Goal: Ask a question

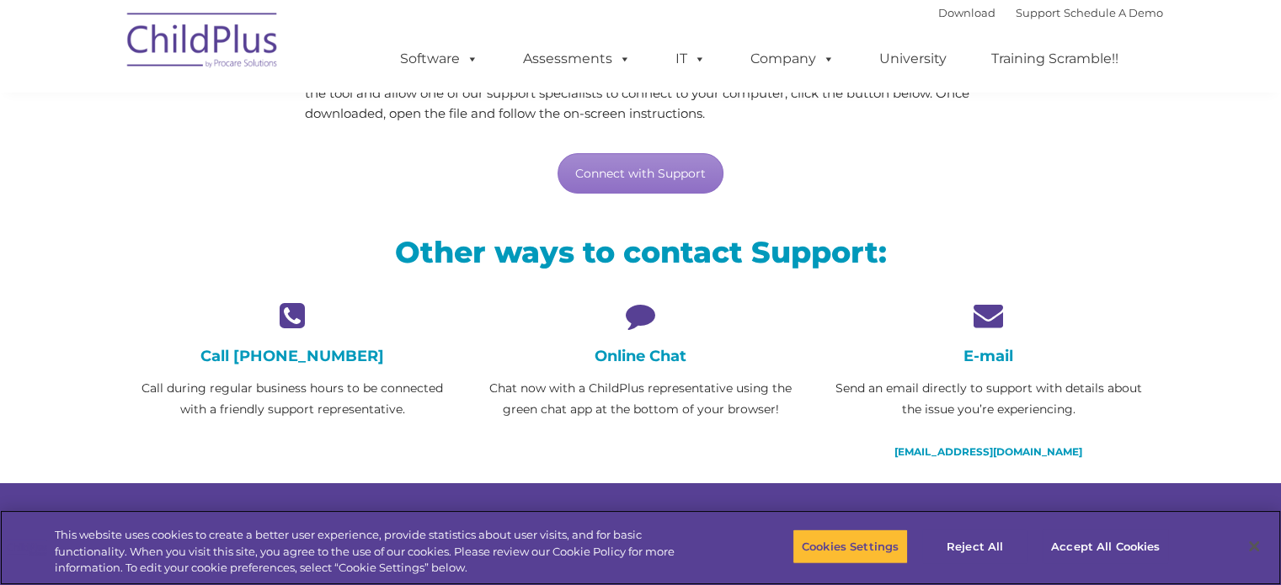
scroll to position [241, 0]
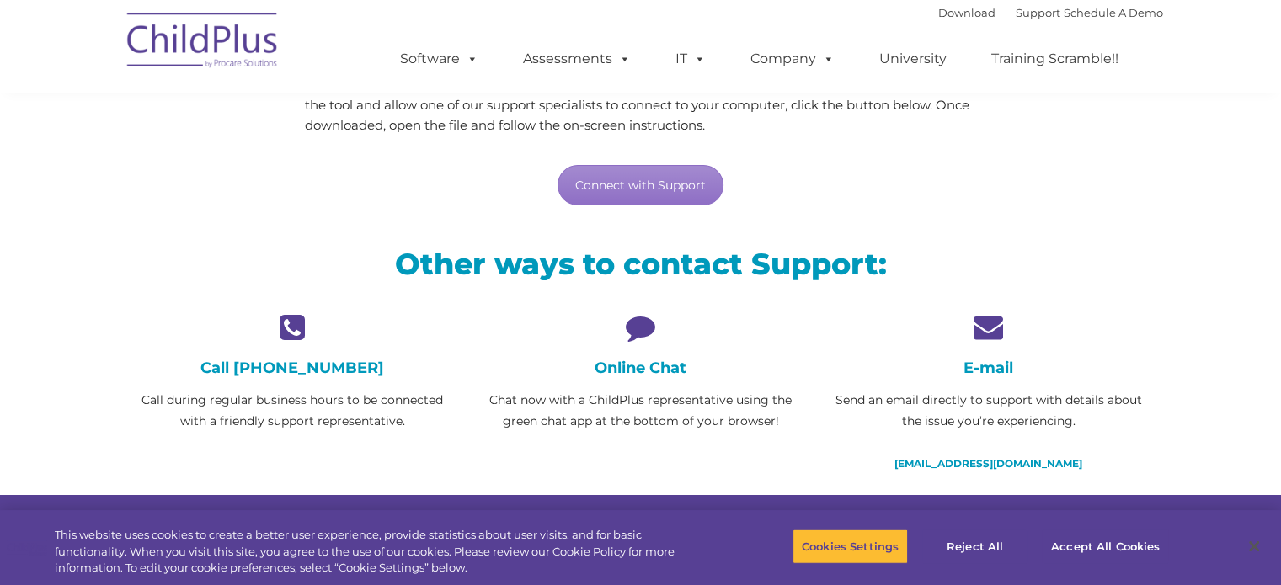
click at [629, 365] on h4 "Online Chat" at bounding box center [640, 368] width 322 height 19
click at [637, 367] on h4 "Online Chat" at bounding box center [640, 368] width 322 height 19
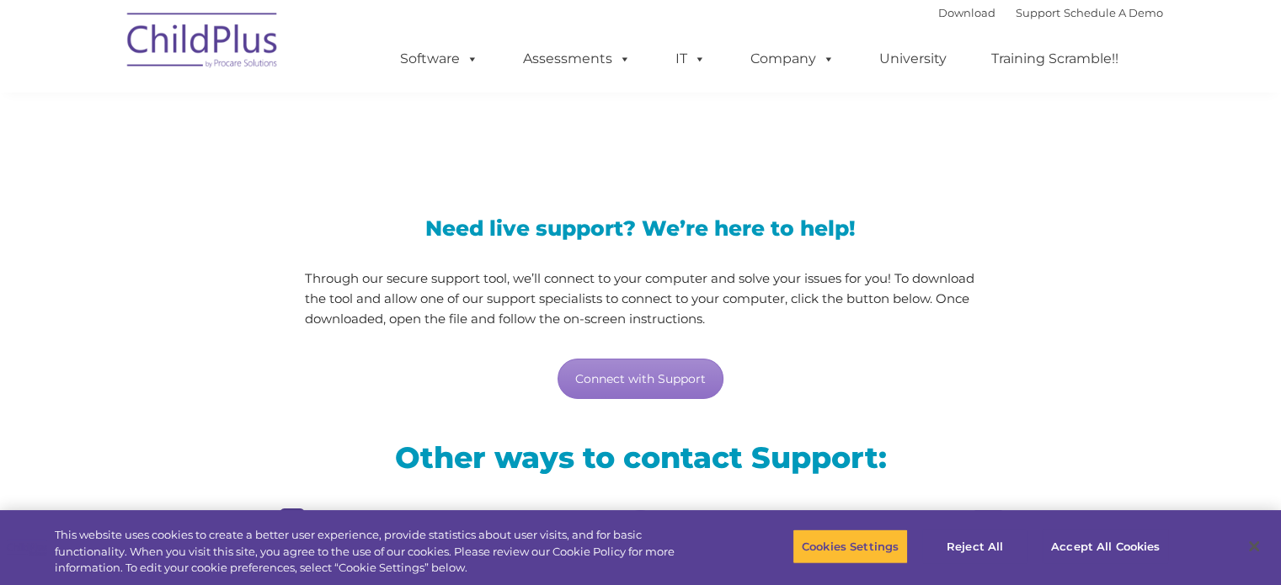
scroll to position [47, 0]
click at [641, 370] on link "Connect with Support" at bounding box center [640, 379] width 166 height 40
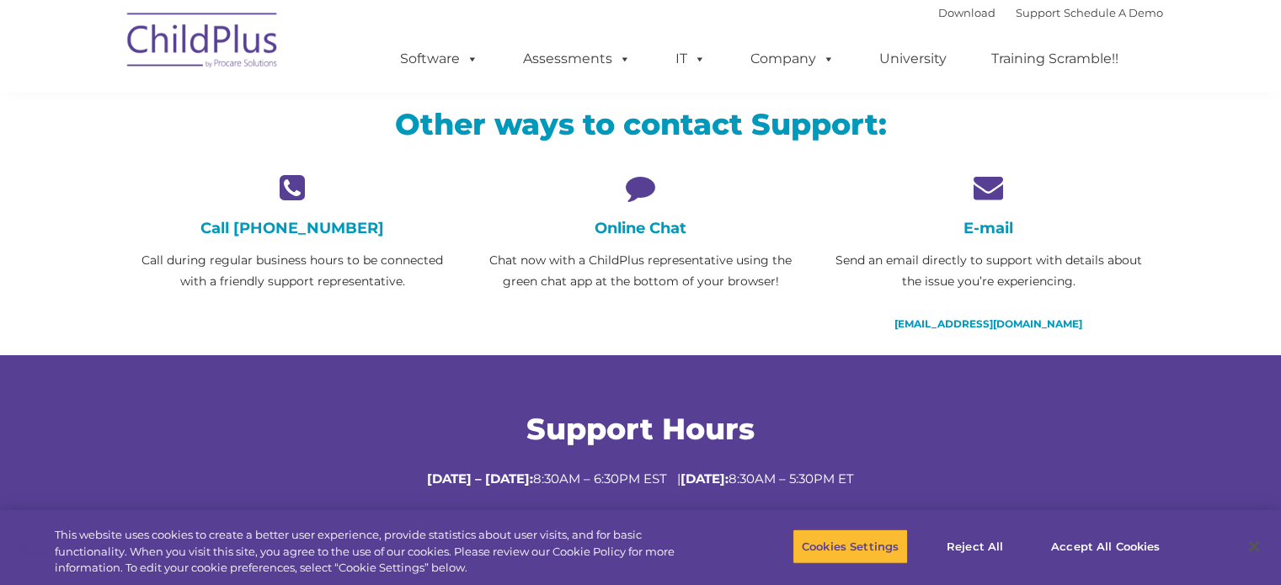
scroll to position [672, 0]
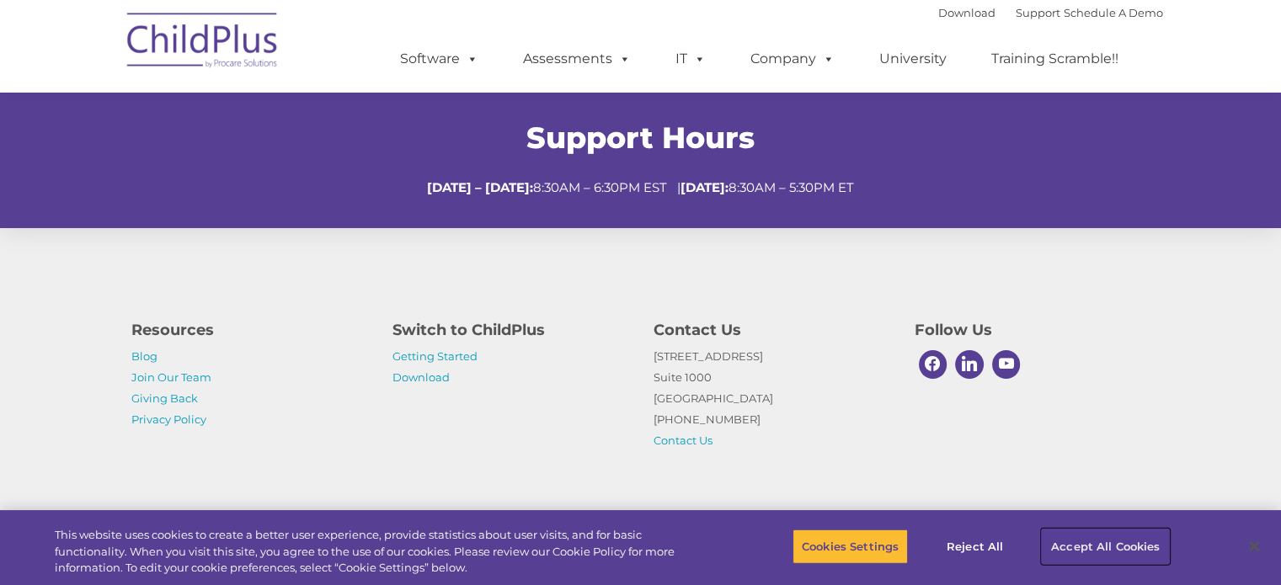
click at [1058, 547] on button "Accept All Cookies" at bounding box center [1105, 546] width 127 height 35
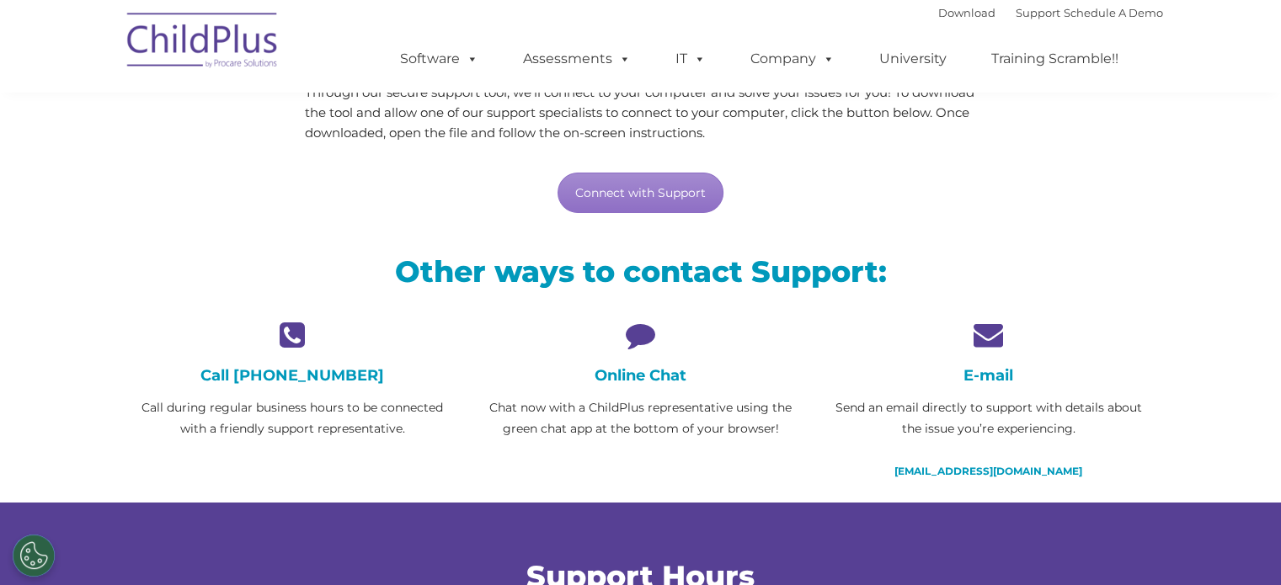
scroll to position [232, 0]
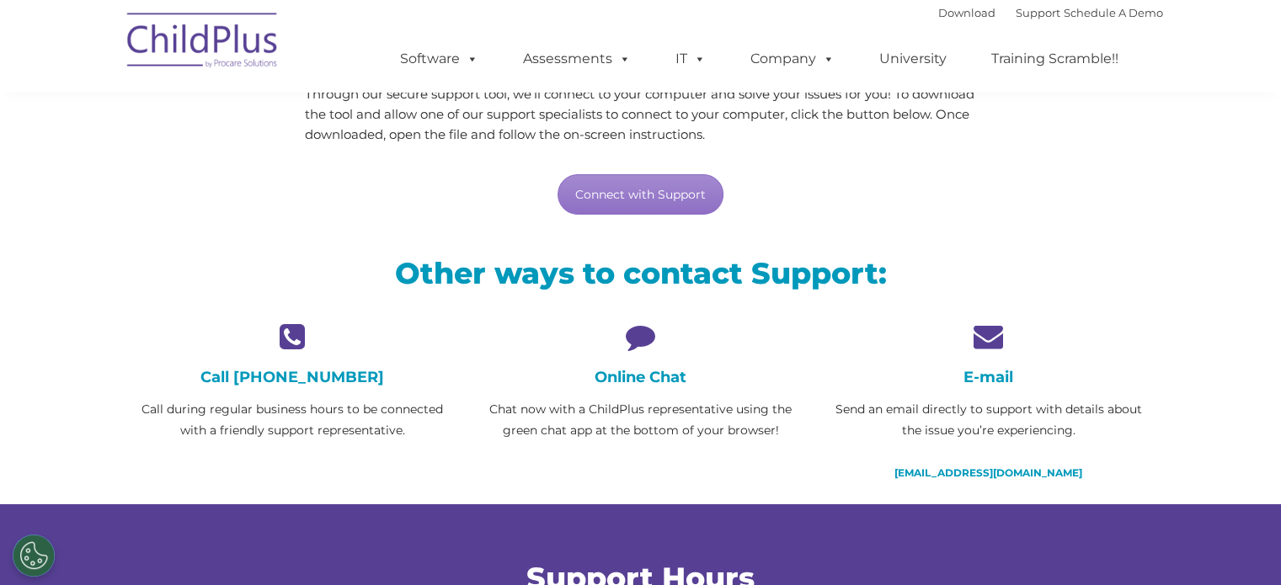
click at [626, 381] on h4 "Online Chat" at bounding box center [640, 377] width 322 height 19
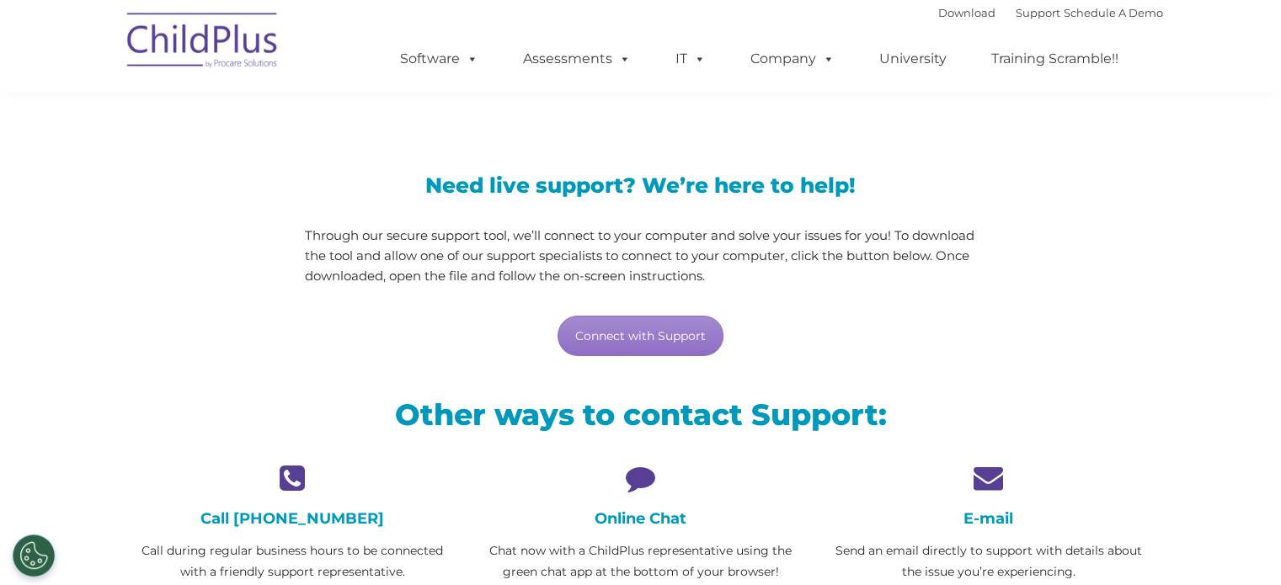
scroll to position [0, 0]
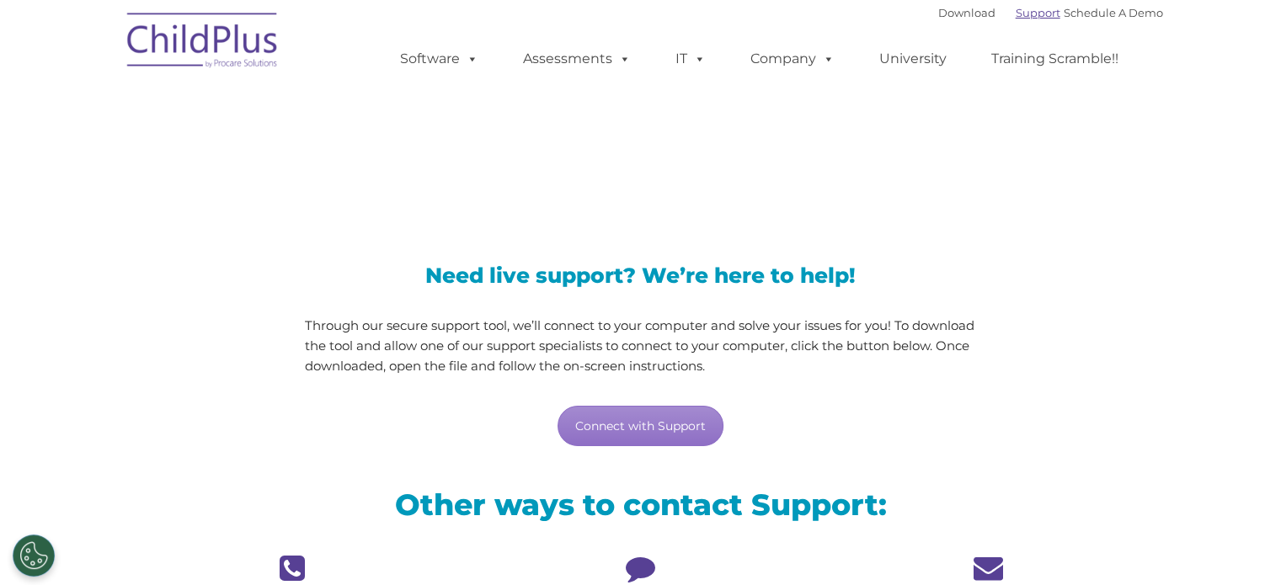
click at [1015, 13] on link "Support" at bounding box center [1037, 12] width 45 height 13
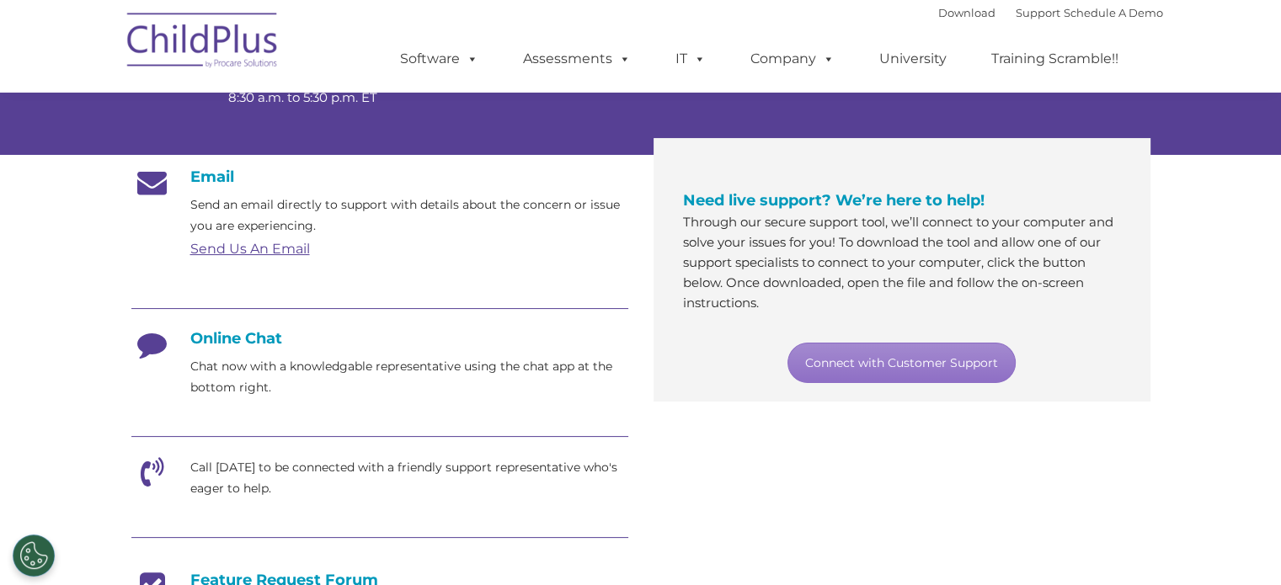
scroll to position [269, 0]
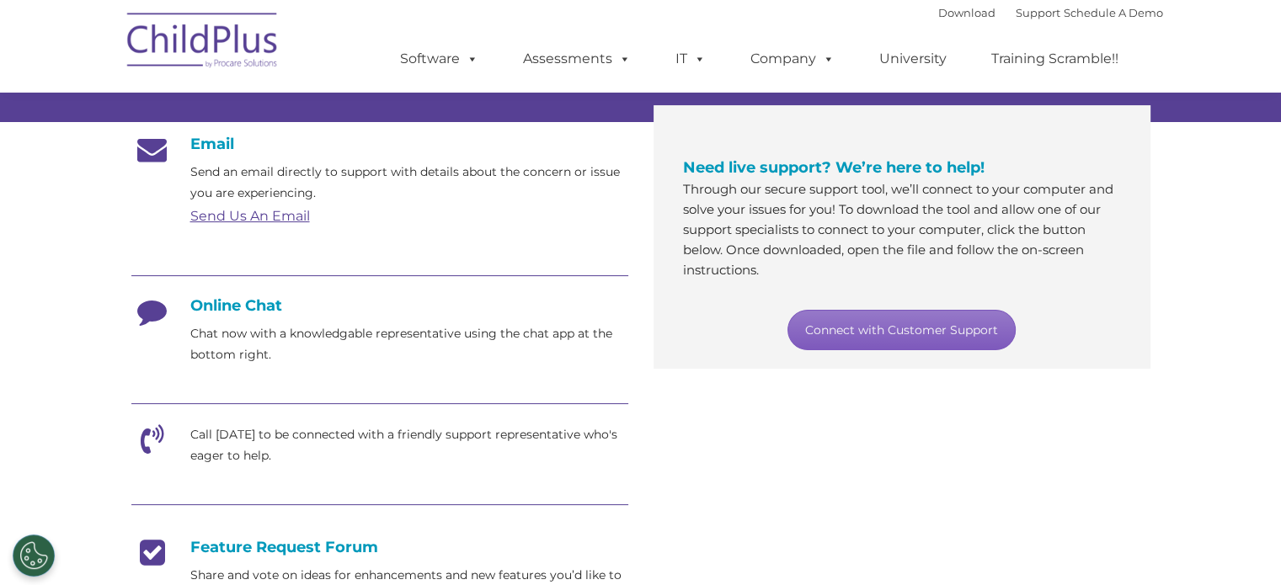
click at [878, 328] on link "Connect with Customer Support" at bounding box center [901, 330] width 228 height 40
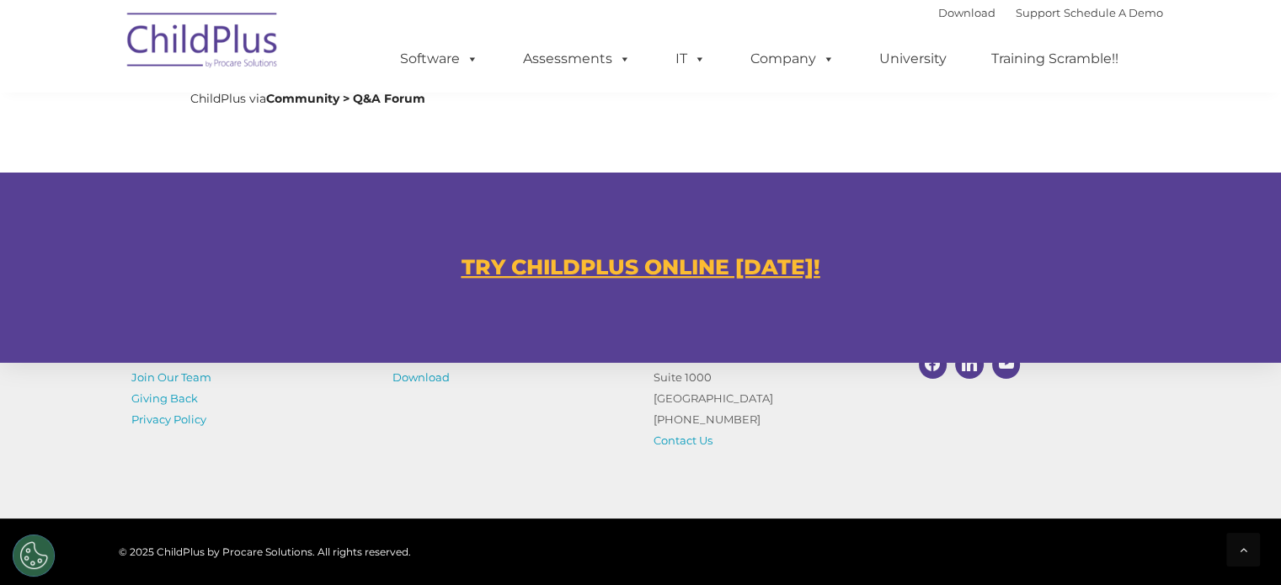
scroll to position [933, 0]
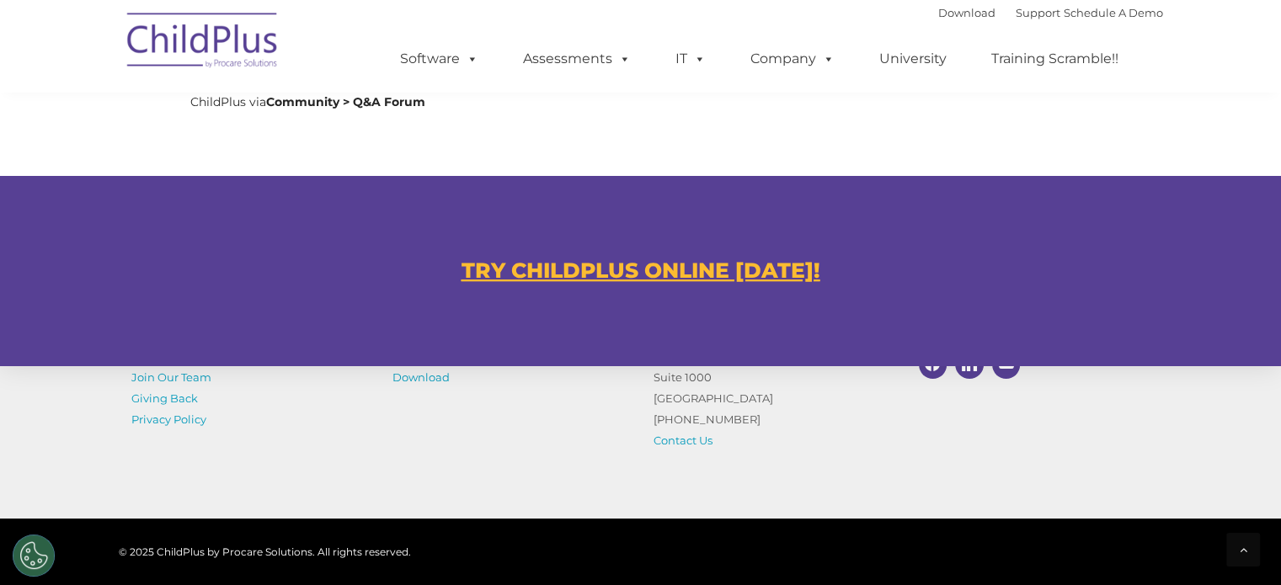
click at [589, 274] on u "TRY CHILDPLUS ONLINE TODAY!" at bounding box center [640, 270] width 359 height 25
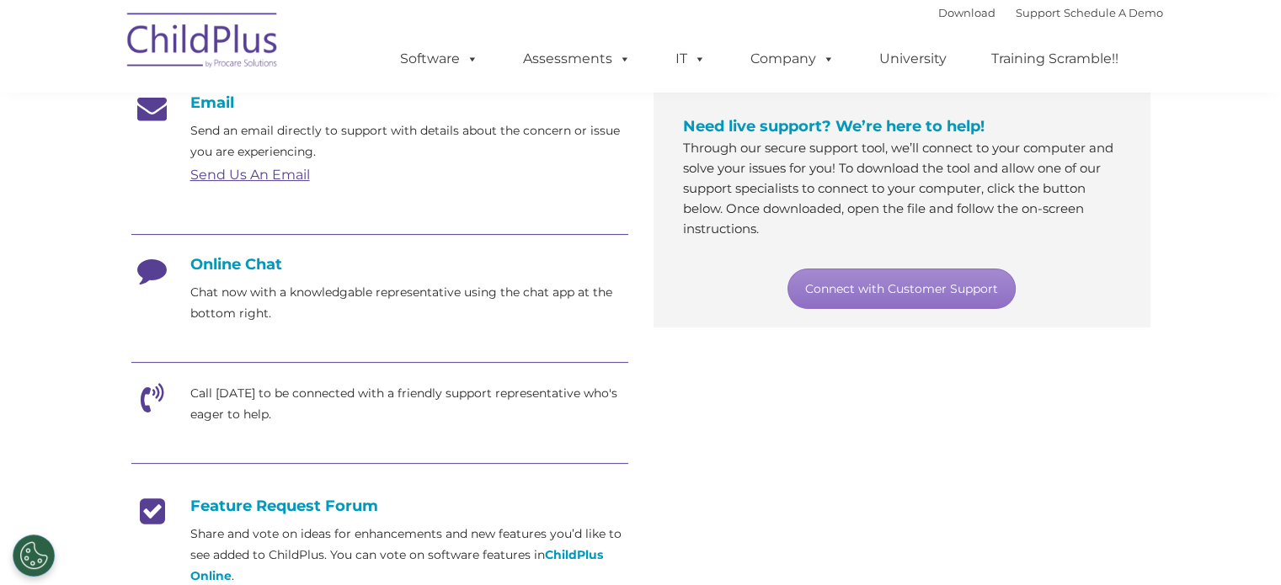
scroll to position [314, 0]
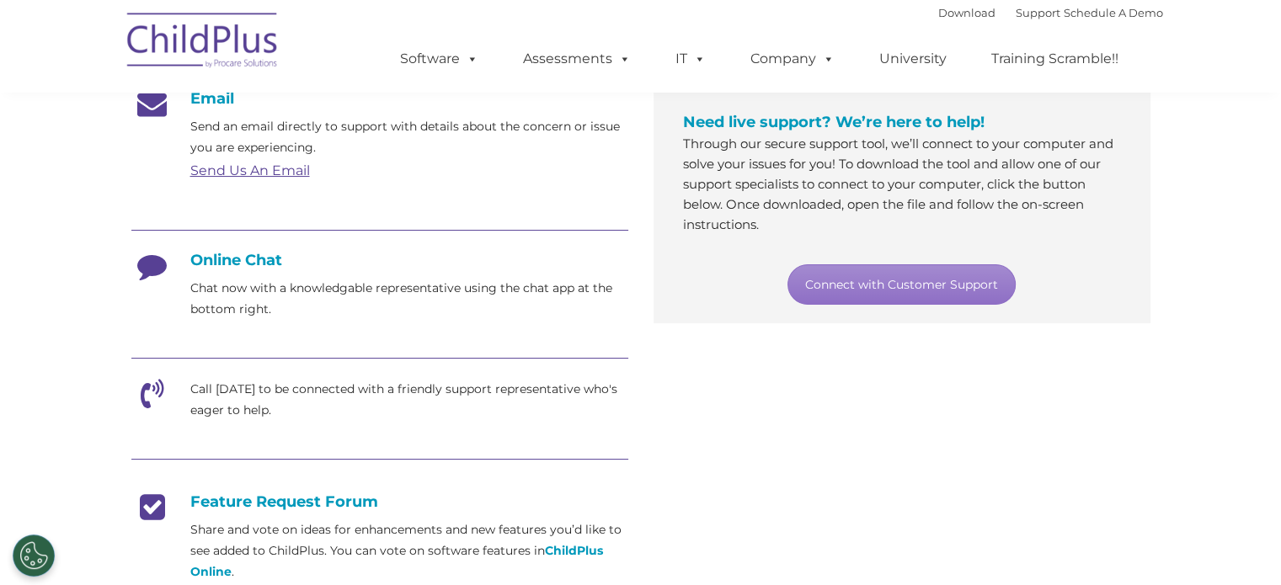
click at [146, 258] on icon at bounding box center [152, 272] width 42 height 42
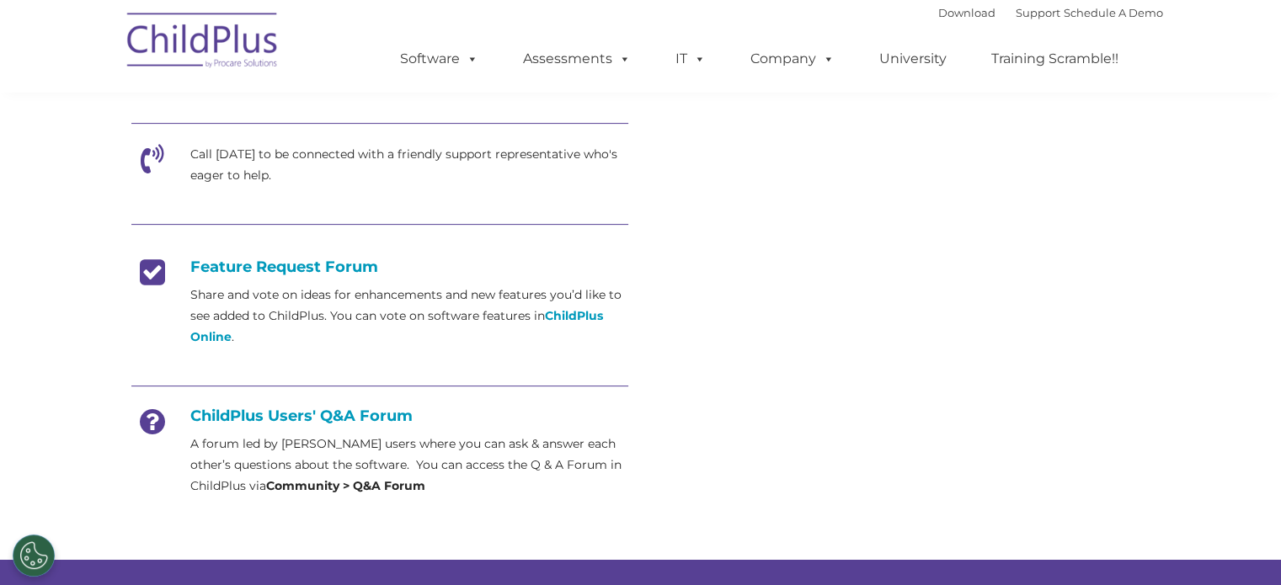
scroll to position [547, 0]
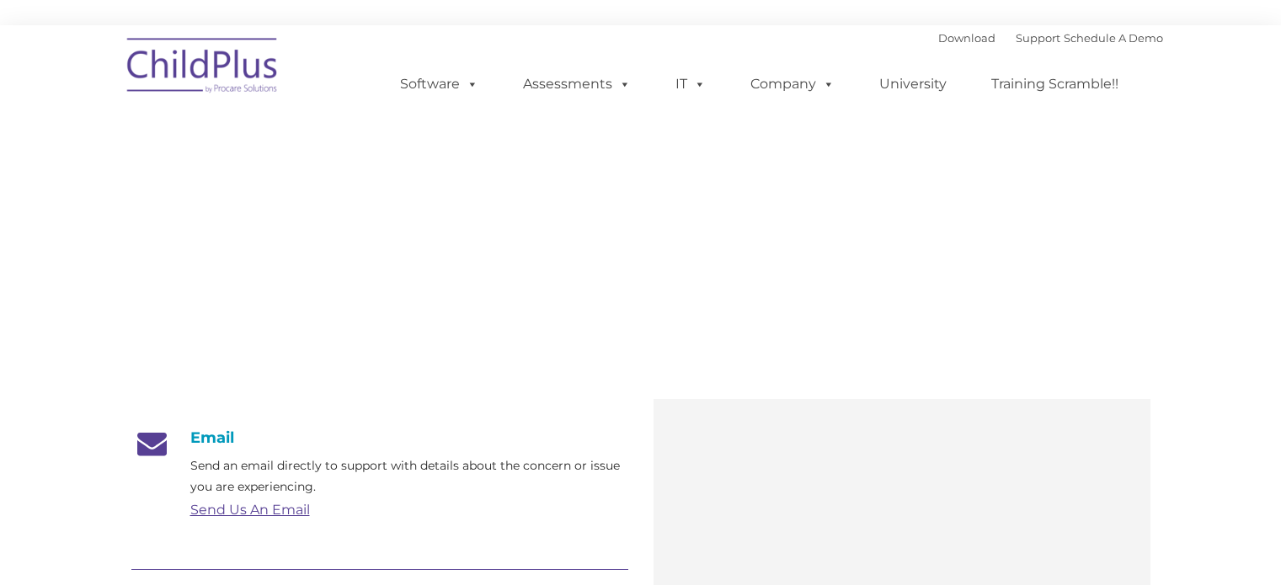
scroll to position [573, 0]
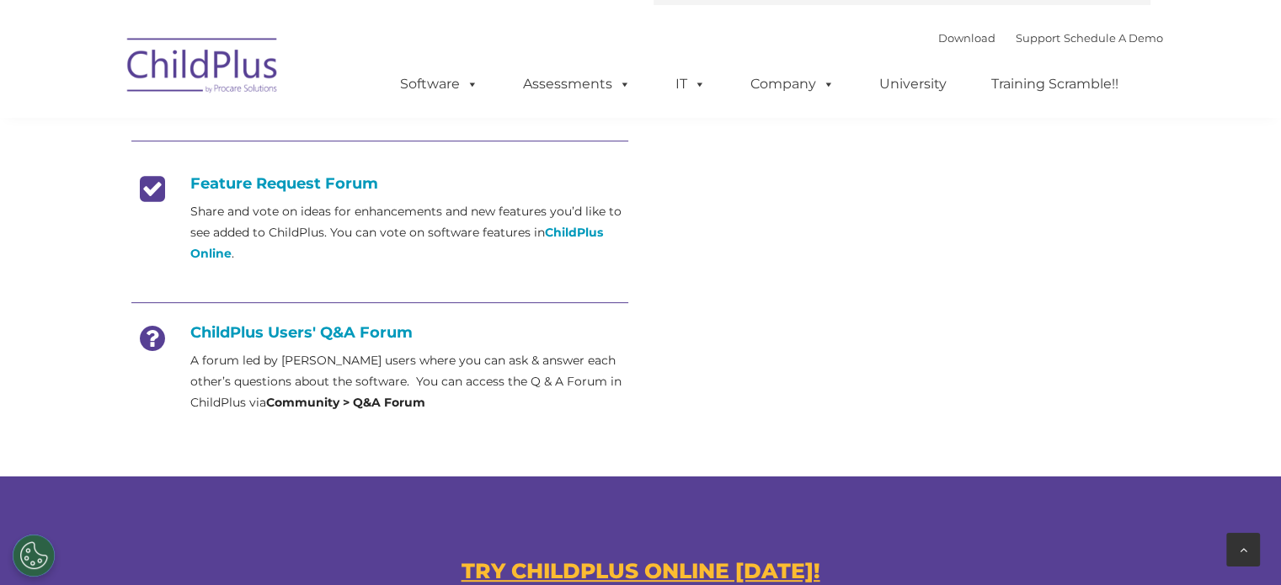
click at [1239, 541] on div at bounding box center [1243, 550] width 34 height 34
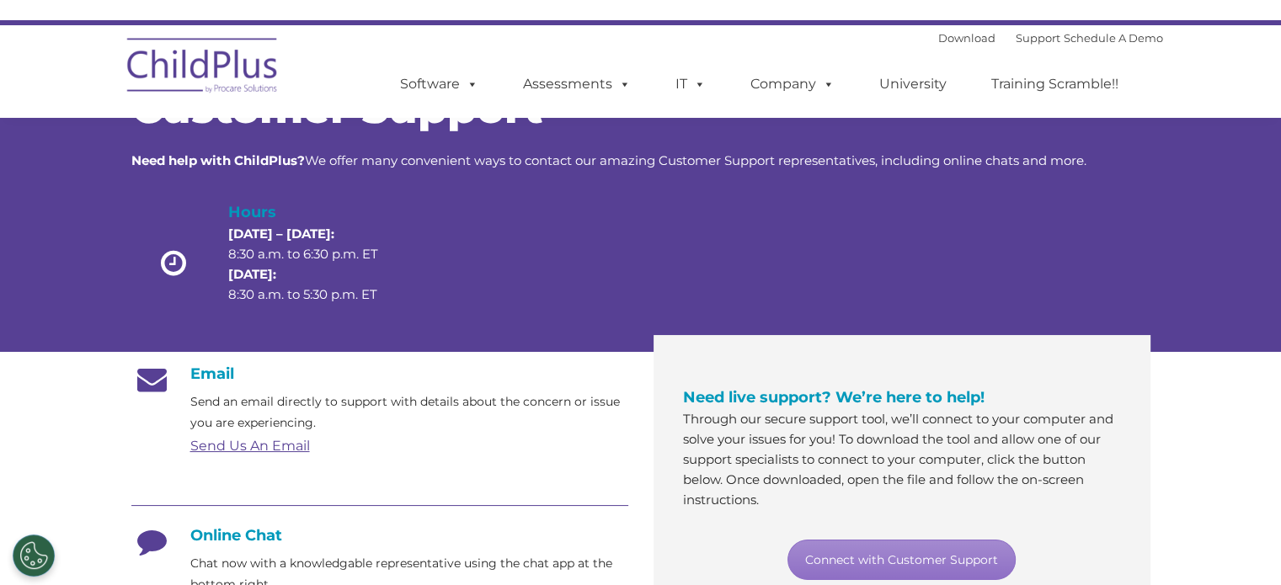
scroll to position [0, 0]
